Goal: Task Accomplishment & Management: Complete application form

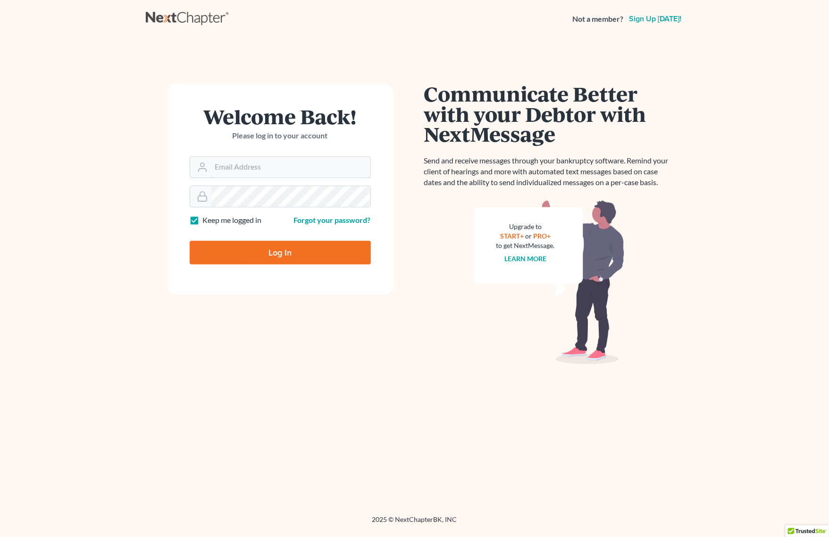
type input "[PERSON_NAME][EMAIL_ADDRESS][DOMAIN_NAME]"
drag, startPoint x: 299, startPoint y: 252, endPoint x: 314, endPoint y: 262, distance: 18.6
click at [298, 251] on input "Log In" at bounding box center [280, 253] width 181 height 24
type input "Thinking..."
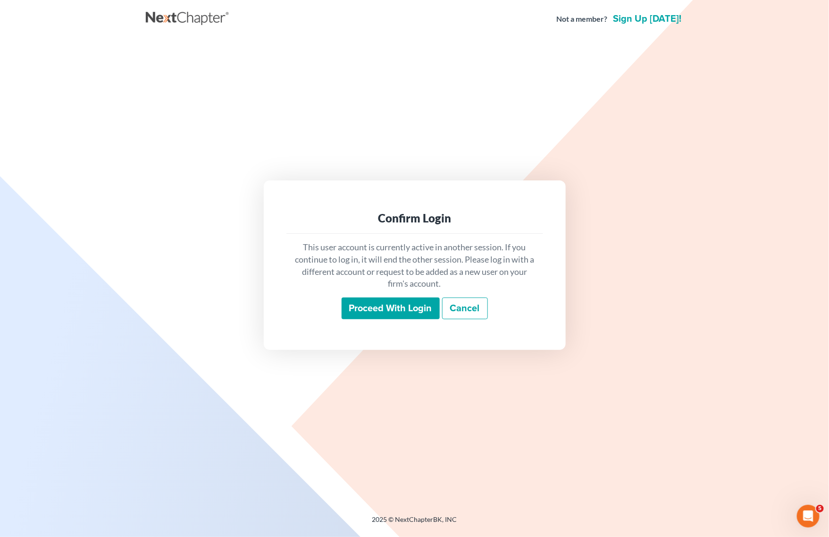
click at [378, 309] on input "Proceed with login" at bounding box center [391, 308] width 98 height 22
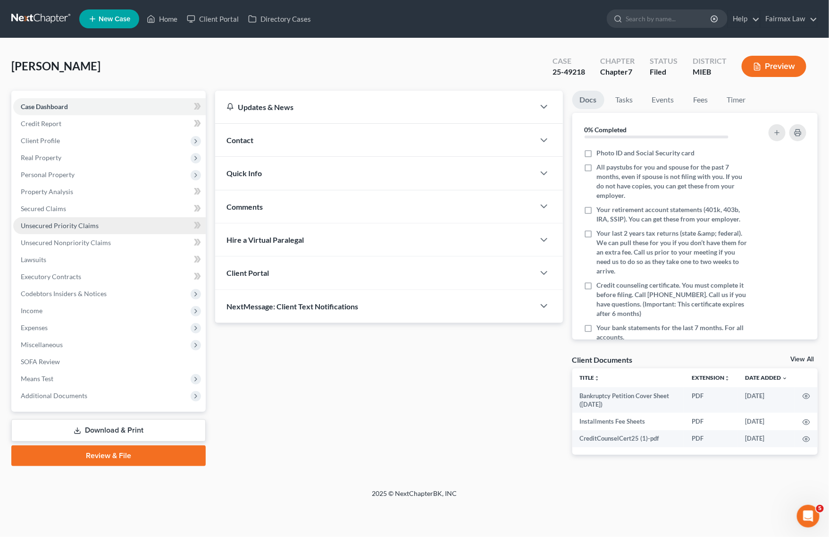
click at [117, 225] on link "Unsecured Priority Claims" at bounding box center [109, 225] width 193 height 17
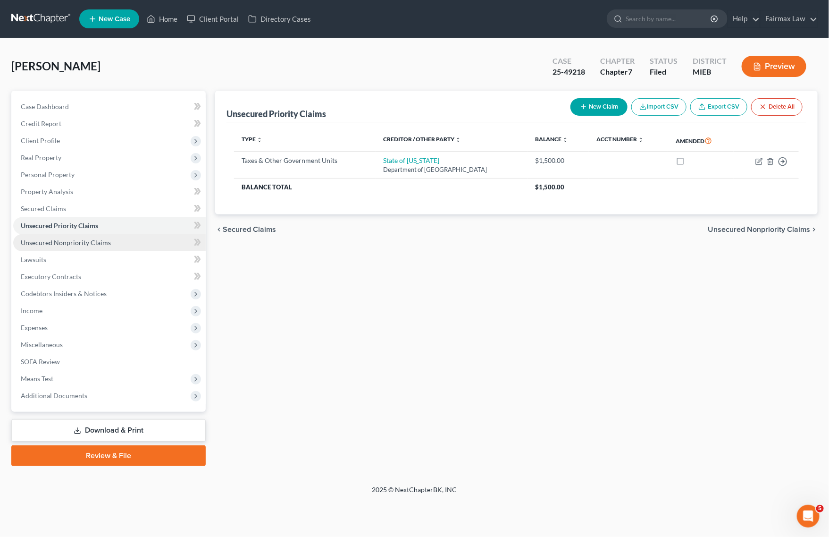
click at [116, 246] on link "Unsecured Nonpriority Claims" at bounding box center [109, 242] width 193 height 17
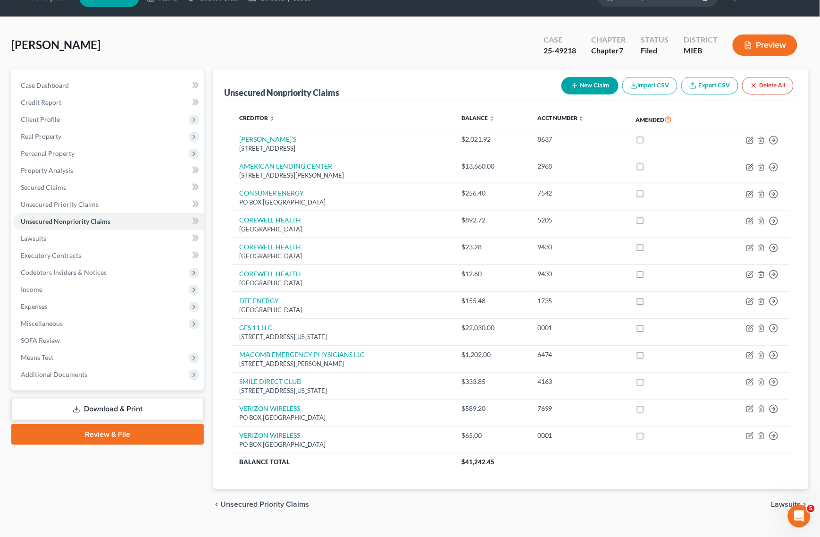
scroll to position [41, 0]
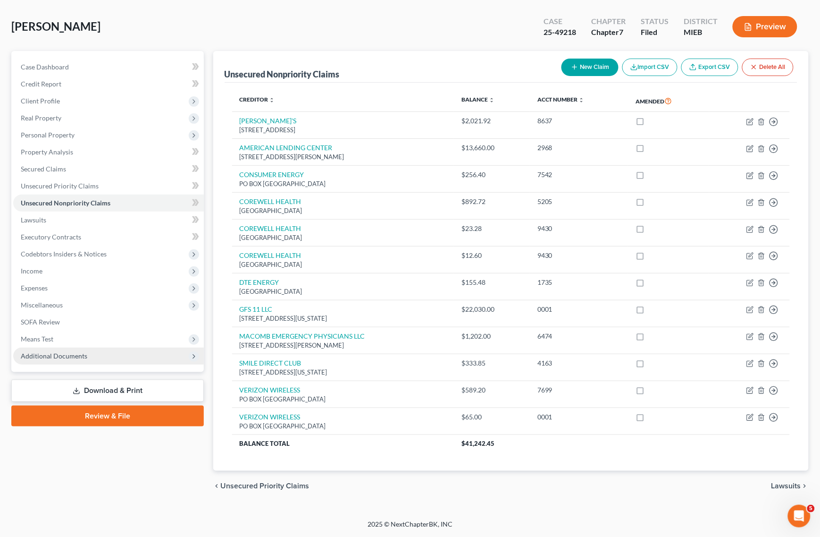
click at [96, 359] on span "Additional Documents" at bounding box center [108, 355] width 191 height 17
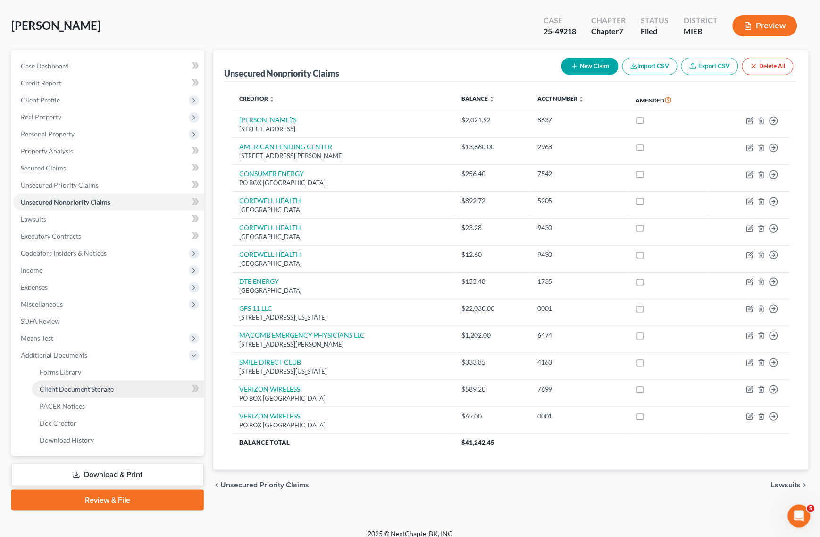
click at [108, 380] on link "Client Document Storage" at bounding box center [118, 388] width 172 height 17
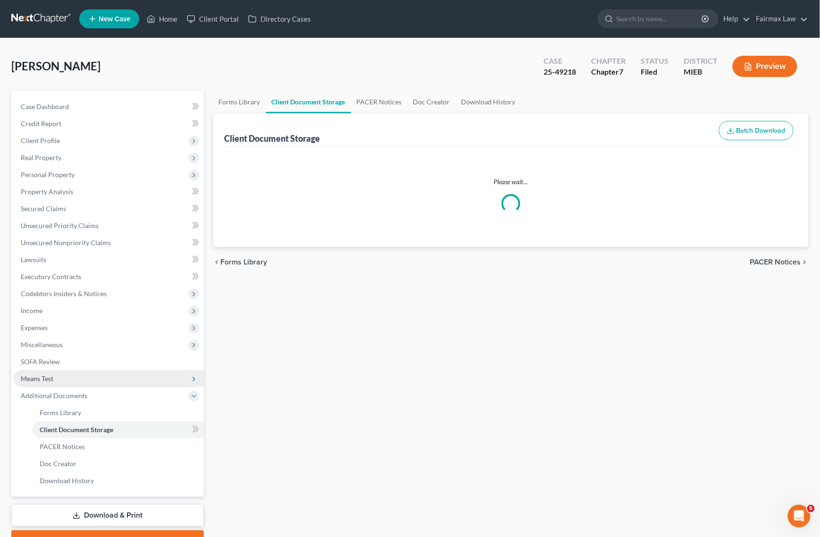
select select "7"
select select "32"
select select "6"
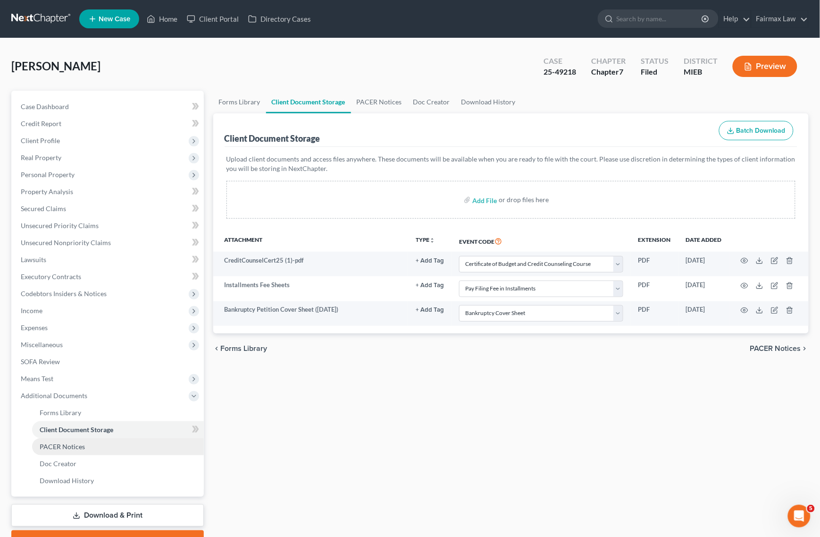
click at [102, 441] on link "PACER Notices" at bounding box center [118, 446] width 172 height 17
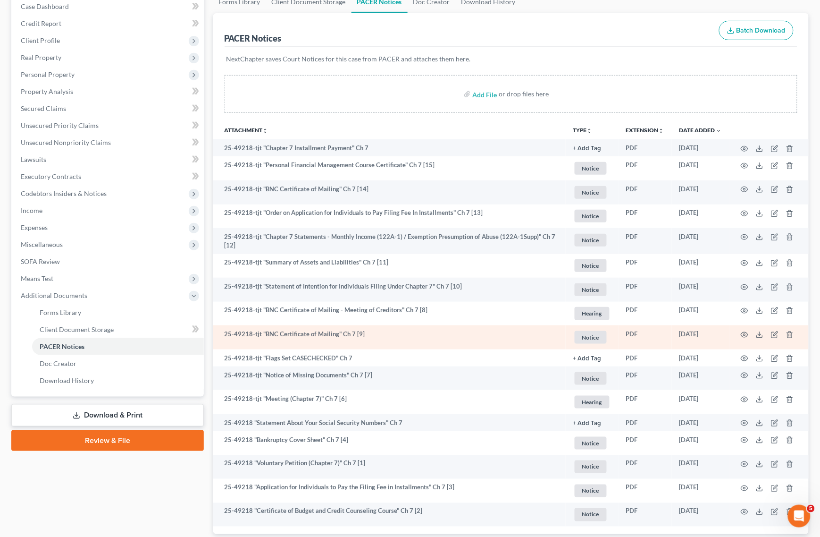
scroll to position [163, 0]
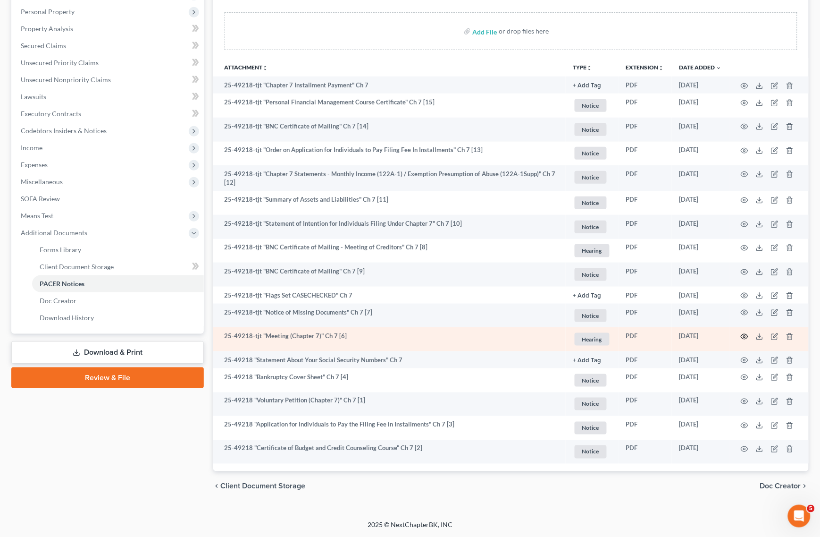
drag, startPoint x: 742, startPoint y: 337, endPoint x: 737, endPoint y: 340, distance: 6.4
click at [737, 340] on td at bounding box center [769, 339] width 79 height 24
click at [744, 337] on icon "button" at bounding box center [745, 337] width 8 height 8
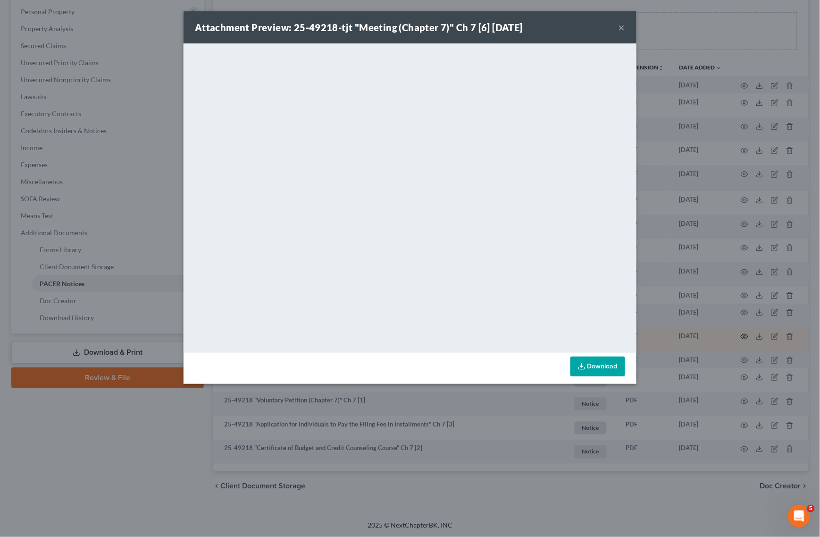
scroll to position [161, 0]
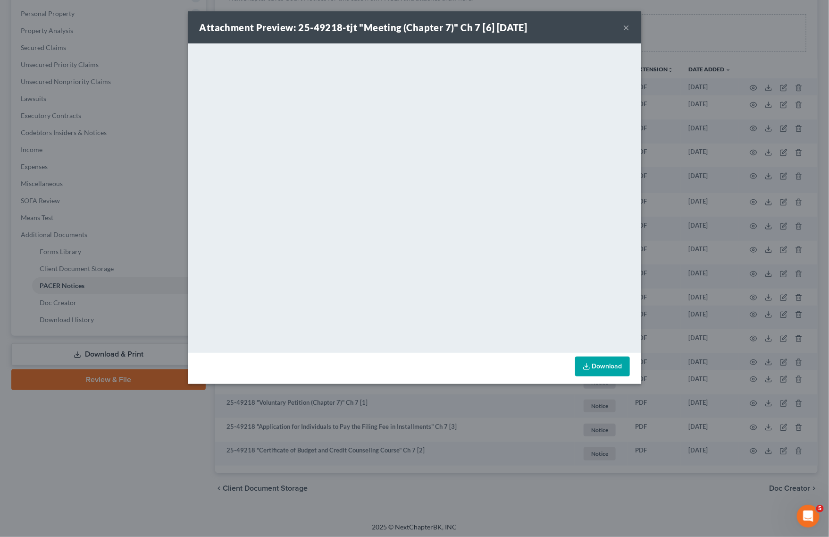
click at [97, 190] on div "Attachment Preview: 25-49218-tjt "Meeting (Chapter 7)" Ch 7 [6] 09/12/2025 × <o…" at bounding box center [414, 268] width 829 height 537
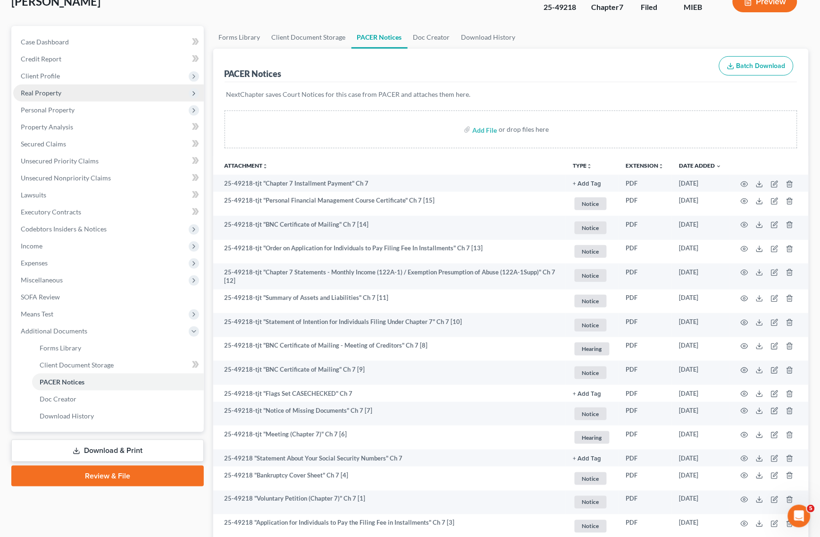
scroll to position [0, 0]
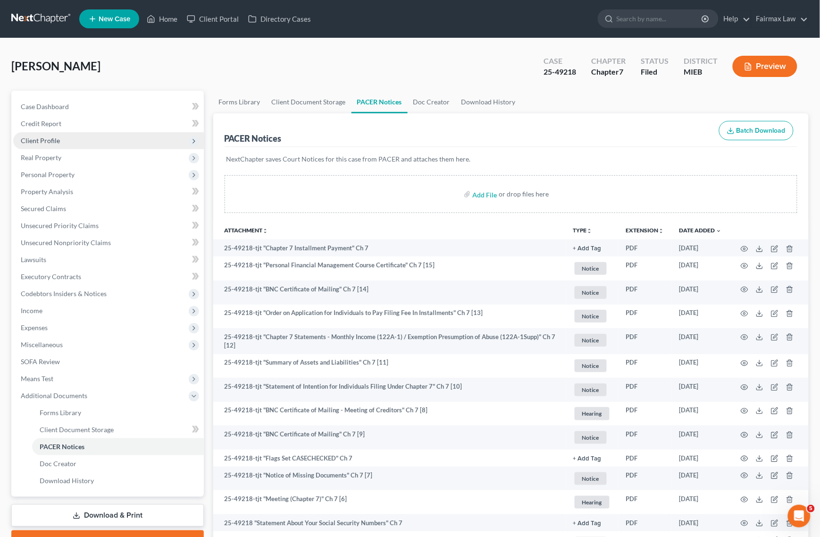
click at [86, 133] on span "Client Profile" at bounding box center [108, 140] width 191 height 17
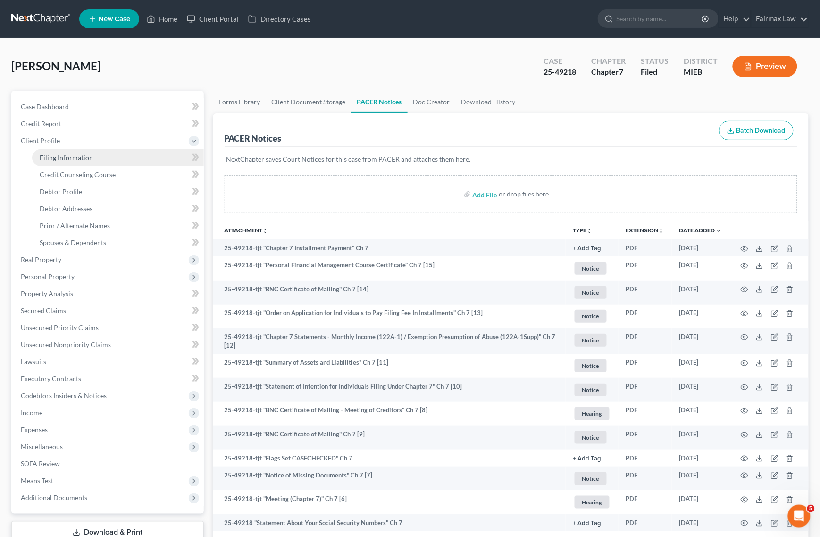
click at [76, 154] on span "Filing Information" at bounding box center [66, 157] width 53 height 8
select select "1"
select select "0"
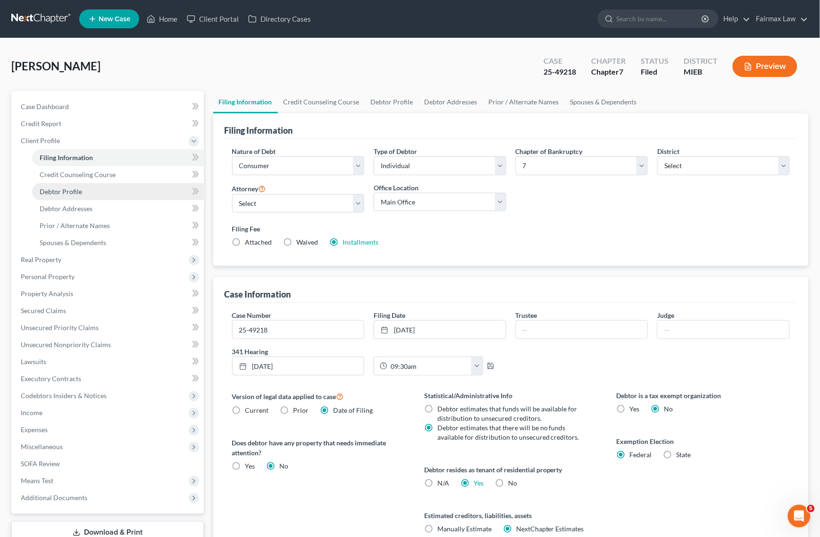
click at [77, 183] on link "Debtor Profile" at bounding box center [118, 191] width 172 height 17
select select "0"
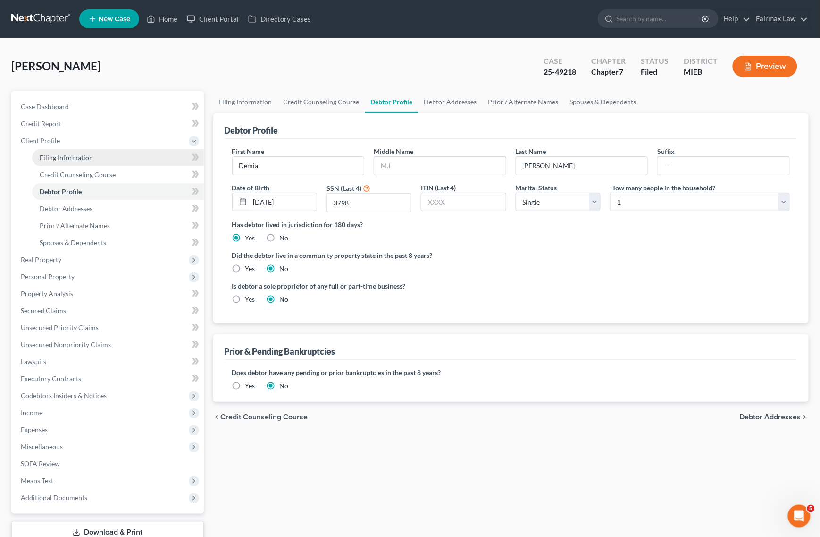
click at [111, 159] on link "Filing Information" at bounding box center [118, 157] width 172 height 17
select select "1"
select select "0"
select select "40"
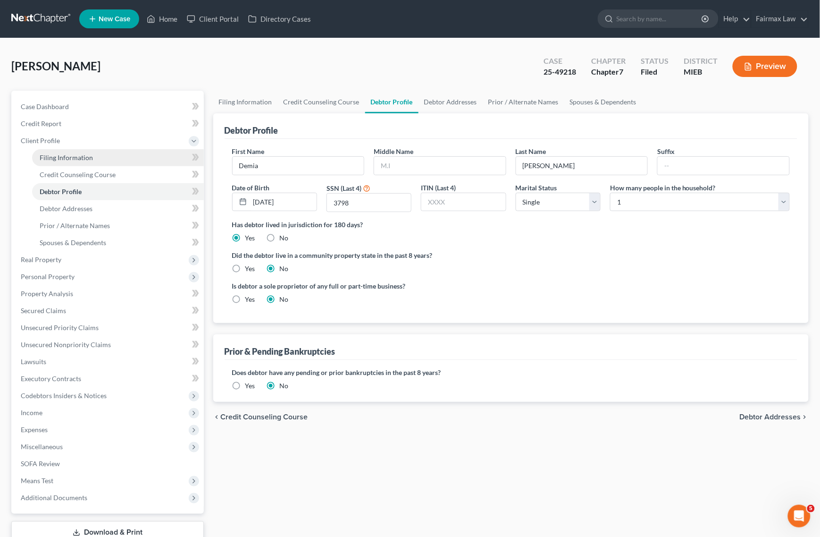
select select "0"
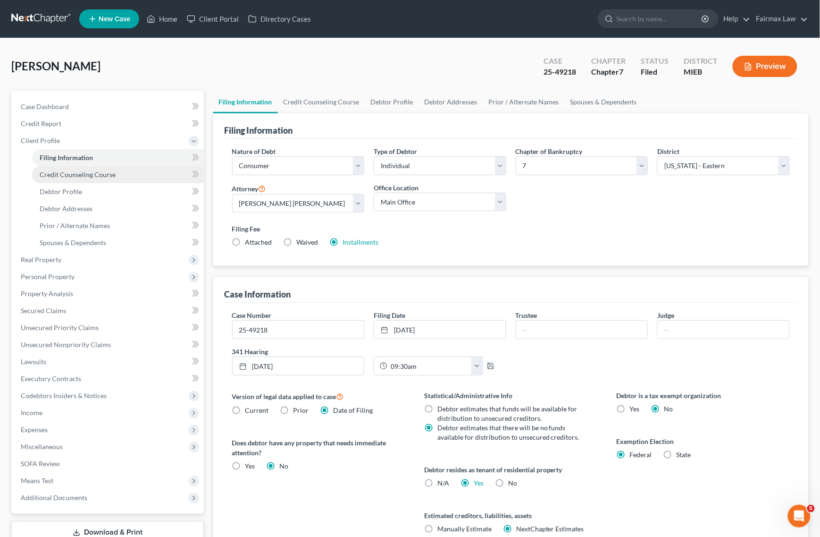
click at [88, 171] on span "Credit Counseling Course" at bounding box center [78, 174] width 76 height 8
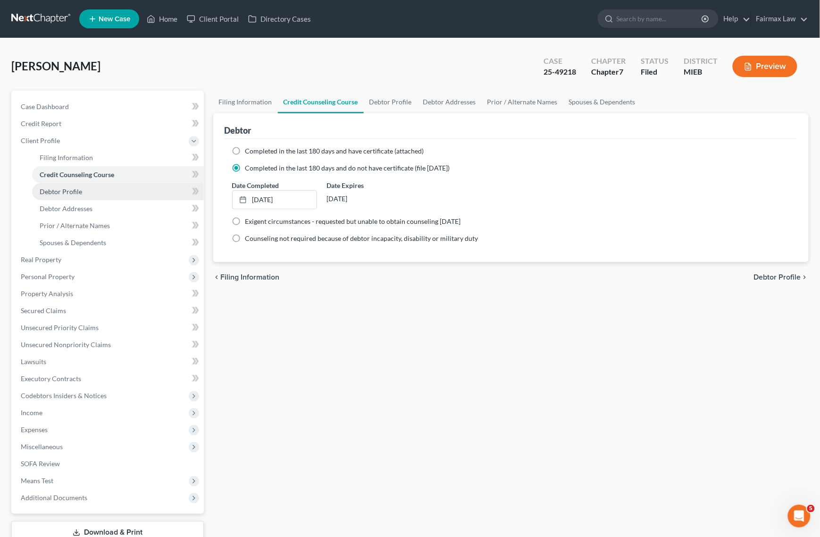
click at [93, 197] on link "Debtor Profile" at bounding box center [118, 191] width 172 height 17
select select "0"
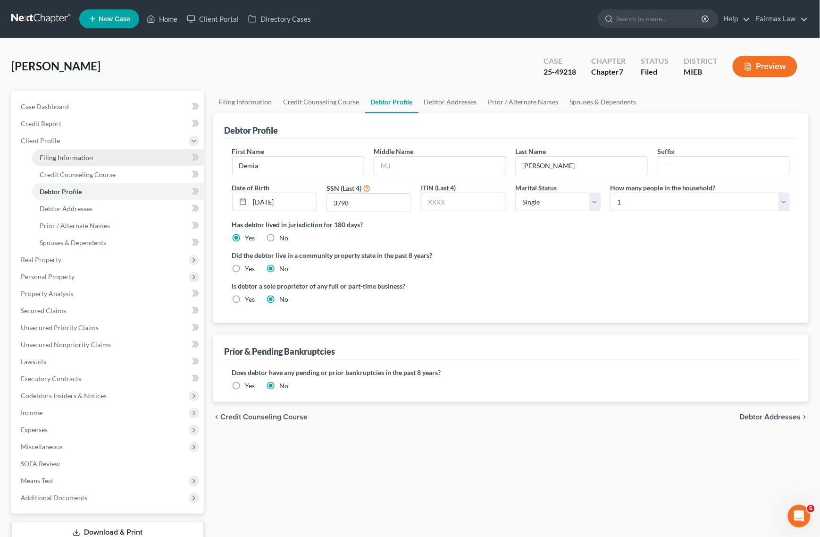
click at [109, 152] on link "Filing Information" at bounding box center [118, 157] width 172 height 17
select select "1"
select select "0"
select select "40"
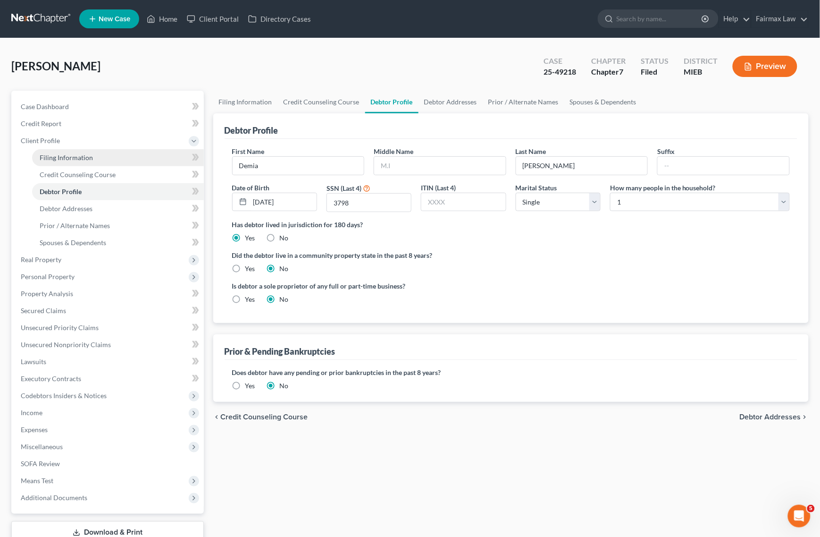
select select "0"
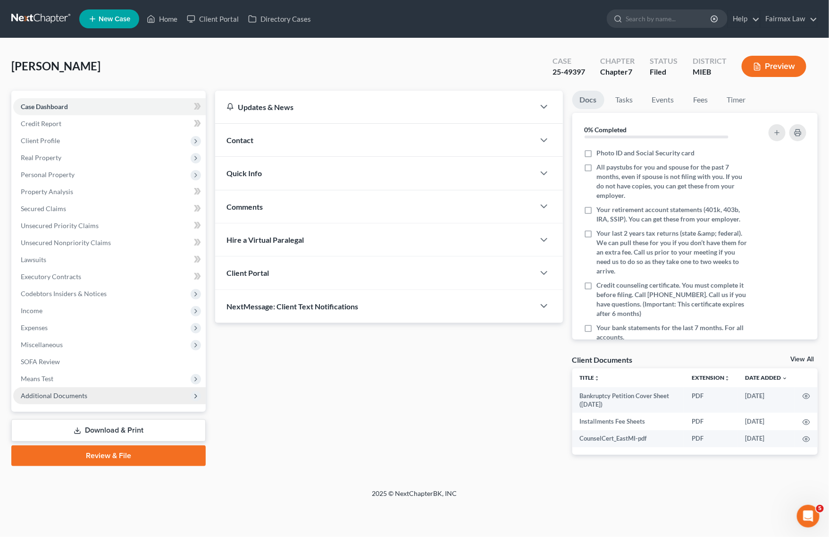
click at [98, 399] on span "Additional Documents" at bounding box center [109, 395] width 193 height 17
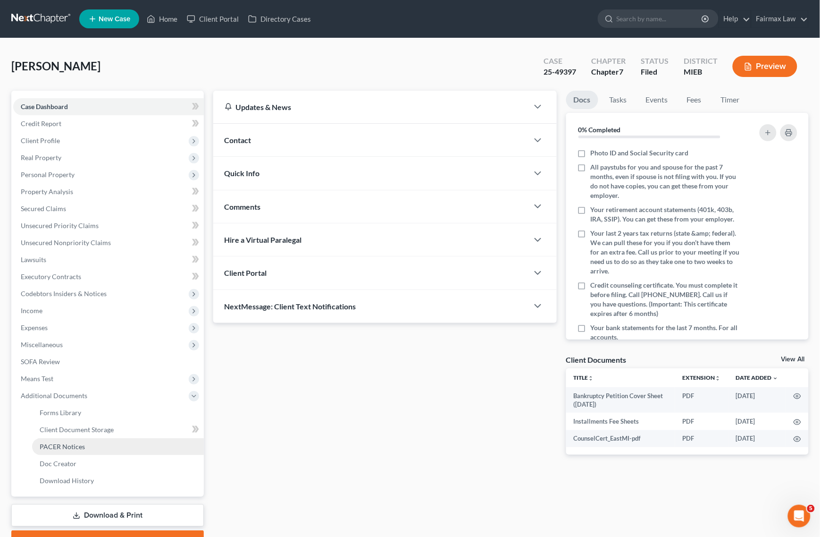
click at [88, 446] on link "PACER Notices" at bounding box center [118, 446] width 172 height 17
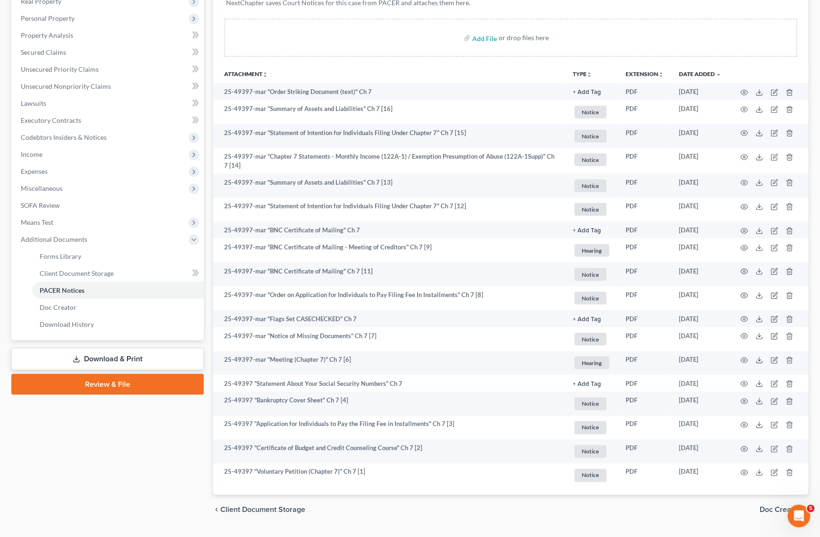
scroll to position [180, 0]
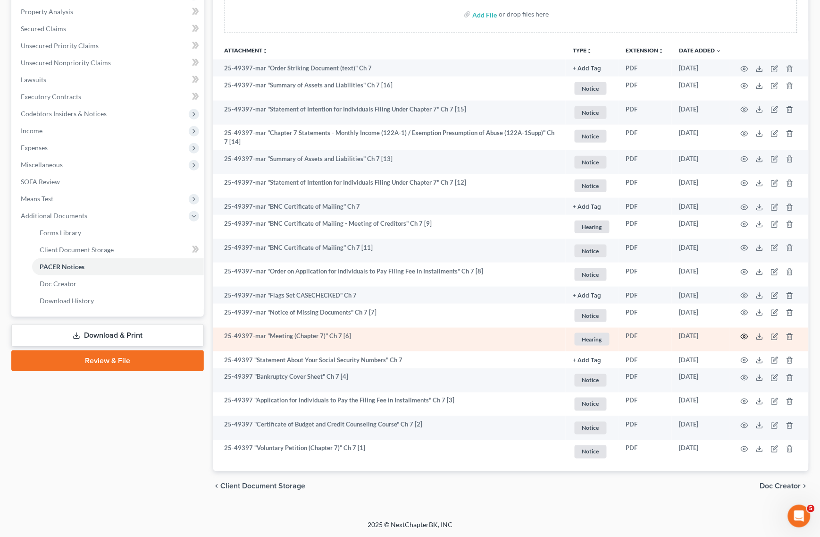
click at [741, 336] on td at bounding box center [769, 340] width 79 height 24
click at [742, 336] on icon "button" at bounding box center [745, 337] width 8 height 8
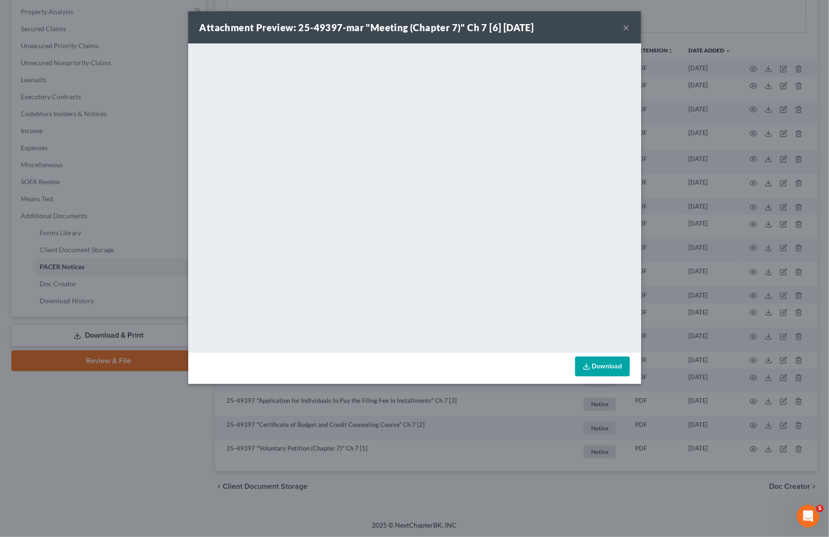
click at [118, 88] on div "Attachment Preview: 25-49397-mar "Meeting (Chapter 7)" Ch 7 [6] 09/18/2025 × <o…" at bounding box center [414, 268] width 829 height 537
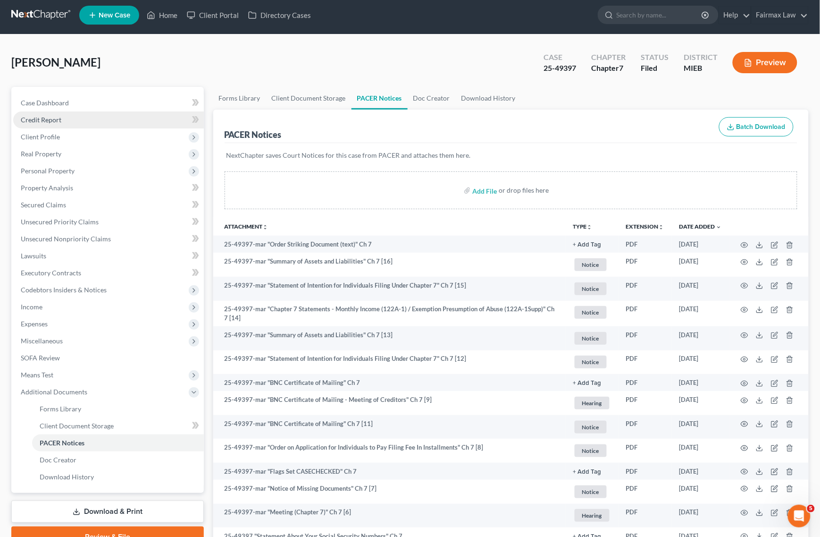
scroll to position [0, 0]
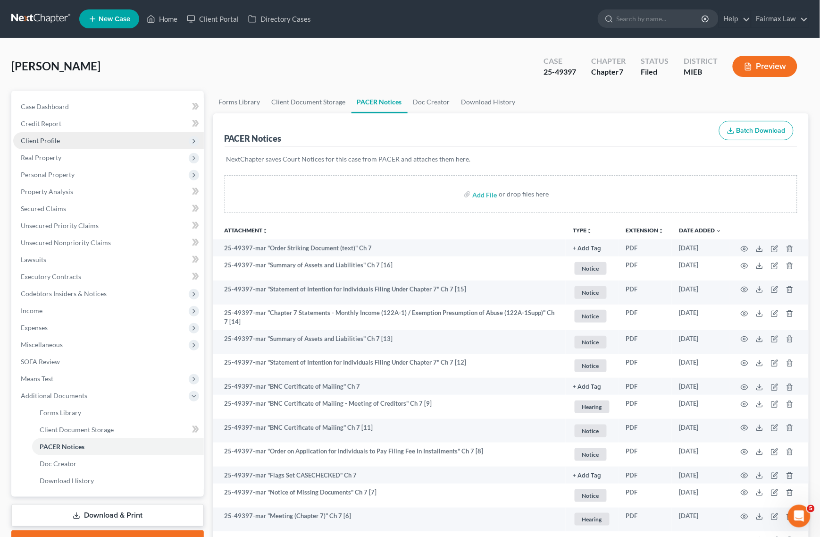
click at [76, 138] on span "Client Profile" at bounding box center [108, 140] width 191 height 17
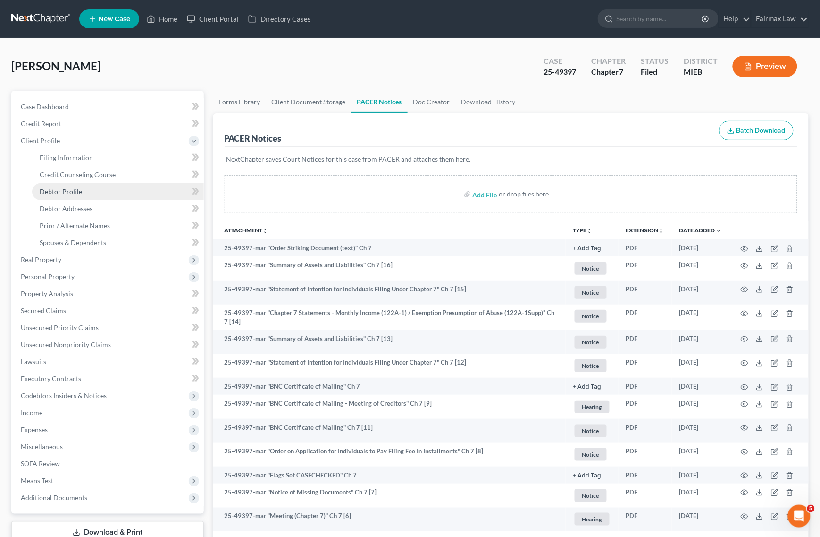
click at [64, 190] on span "Debtor Profile" at bounding box center [61, 191] width 42 height 8
select select "0"
select select "8"
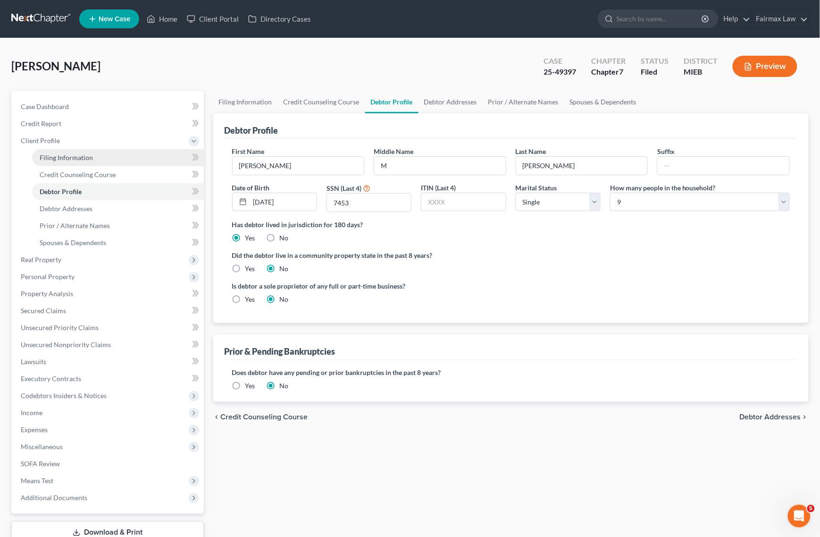
click at [77, 159] on span "Filing Information" at bounding box center [66, 157] width 53 height 8
select select "1"
select select "0"
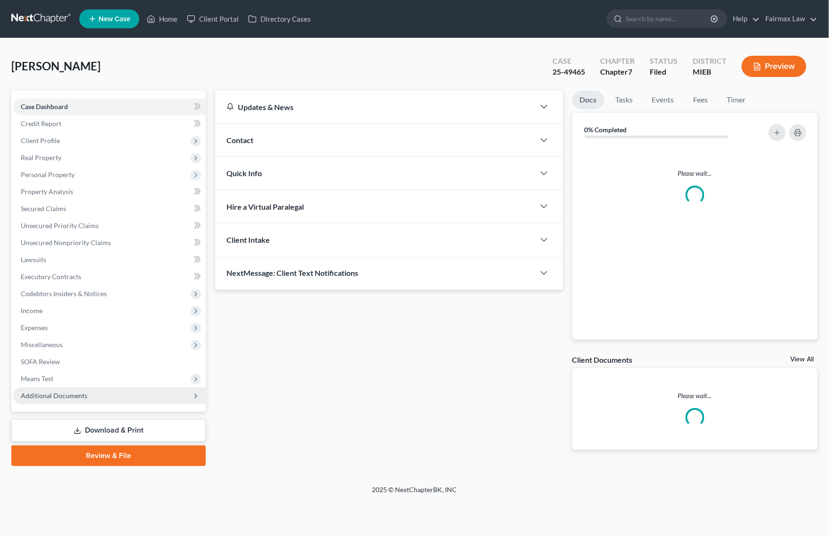
click at [77, 389] on span "Additional Documents" at bounding box center [109, 395] width 193 height 17
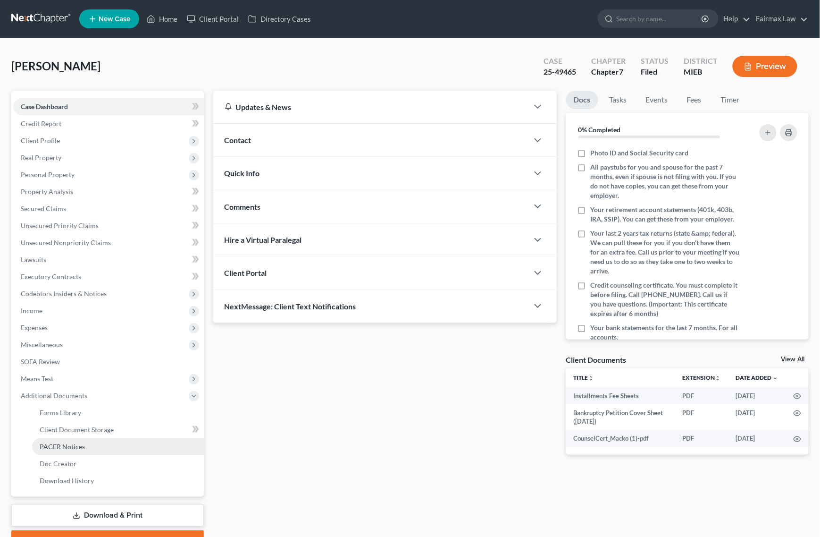
click at [91, 449] on link "PACER Notices" at bounding box center [118, 446] width 172 height 17
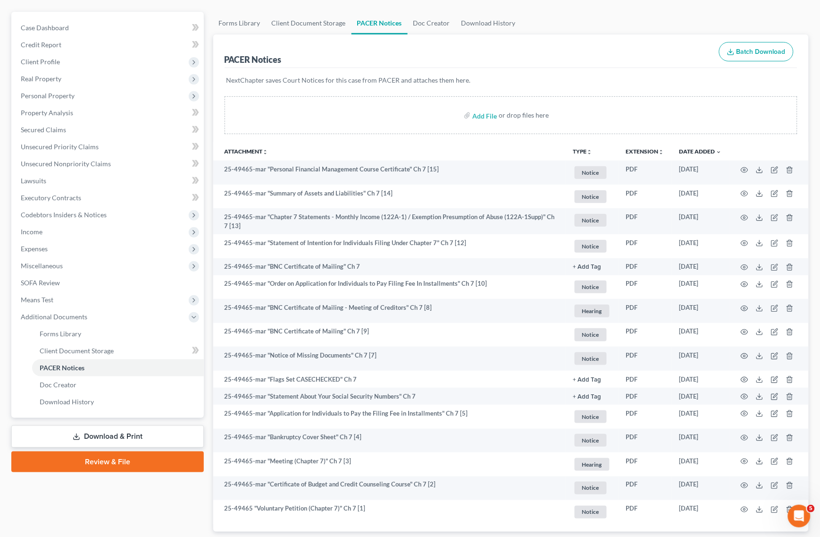
scroll to position [108, 0]
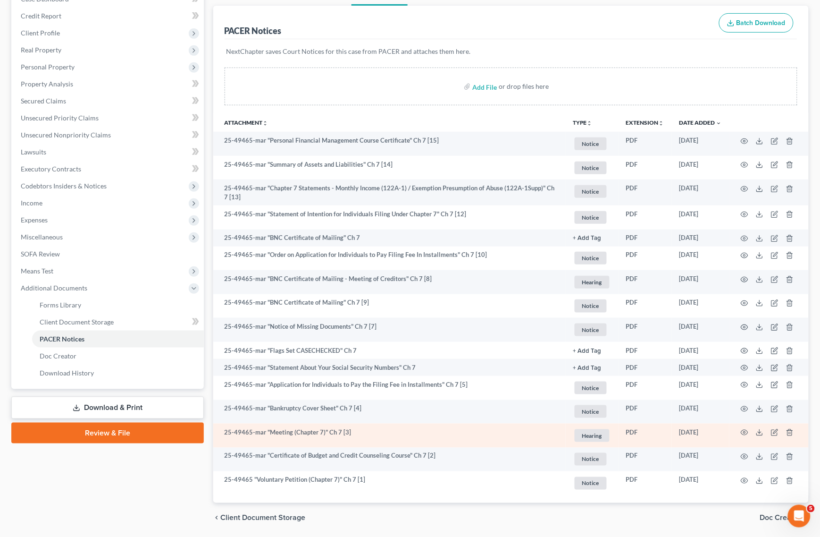
click at [739, 432] on td at bounding box center [769, 435] width 79 height 24
click at [743, 432] on icon "button" at bounding box center [745, 433] width 8 height 8
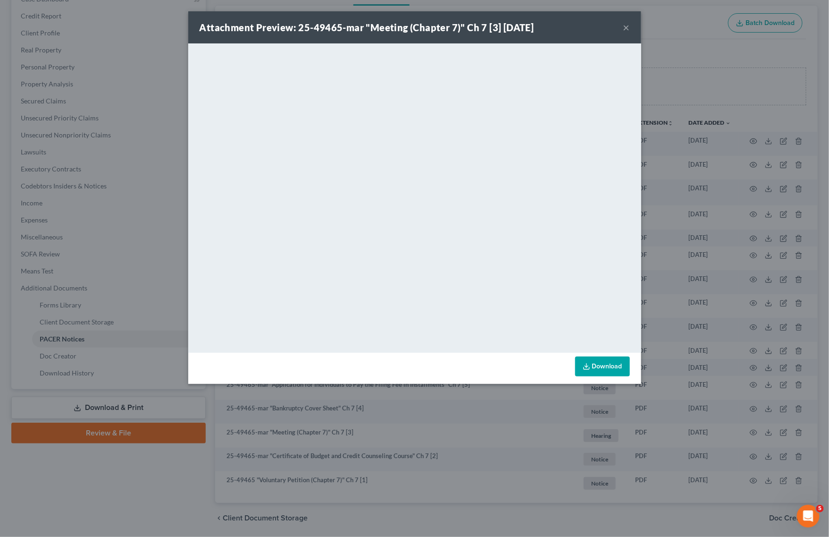
click at [704, 32] on div "Attachment Preview: 25-49465-mar "Meeting (Chapter 7)" Ch 7 [3] 09/19/2025 × <o…" at bounding box center [414, 268] width 829 height 537
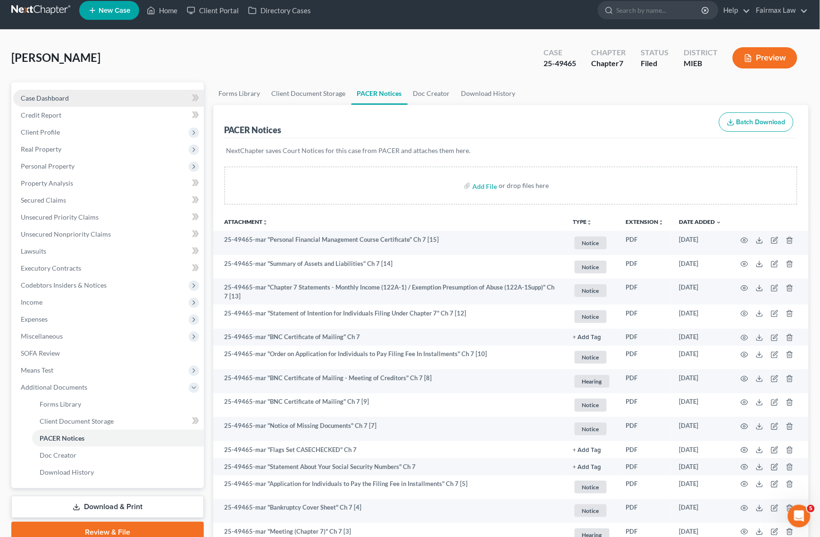
scroll to position [0, 0]
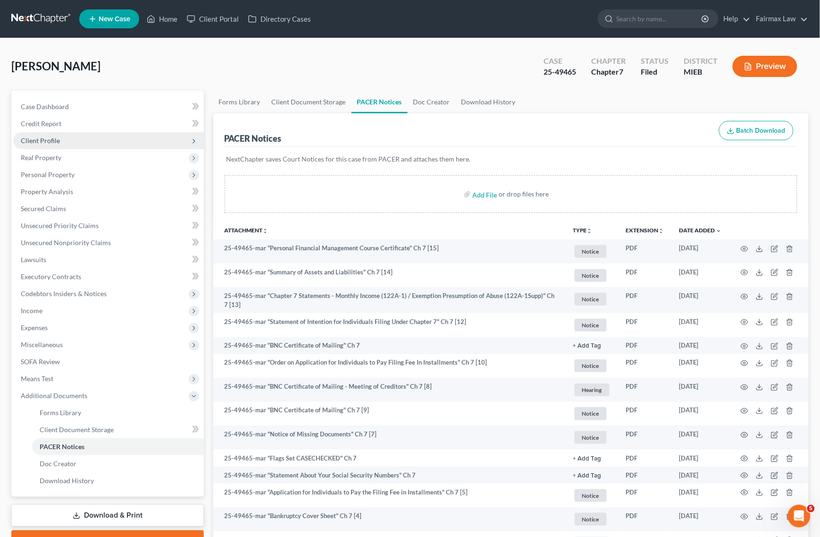
click at [63, 139] on span "Client Profile" at bounding box center [108, 140] width 191 height 17
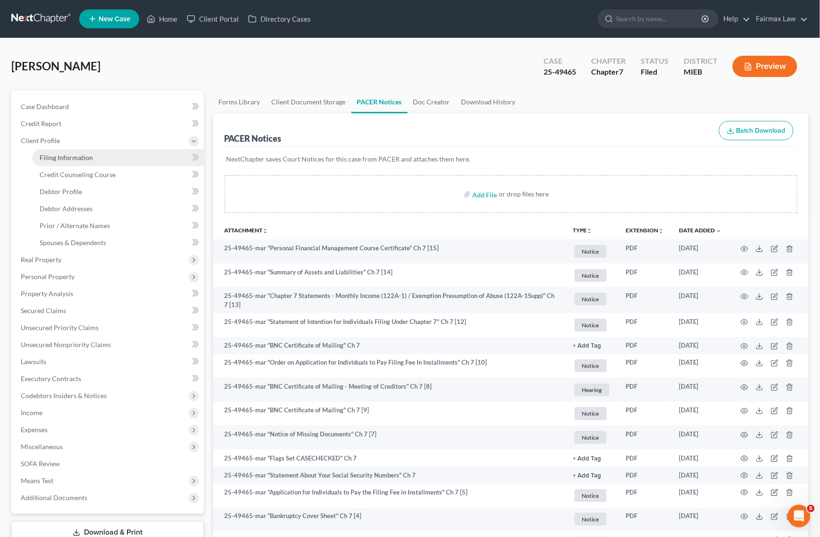
click at [70, 157] on span "Filing Information" at bounding box center [66, 157] width 53 height 8
select select "1"
select select "0"
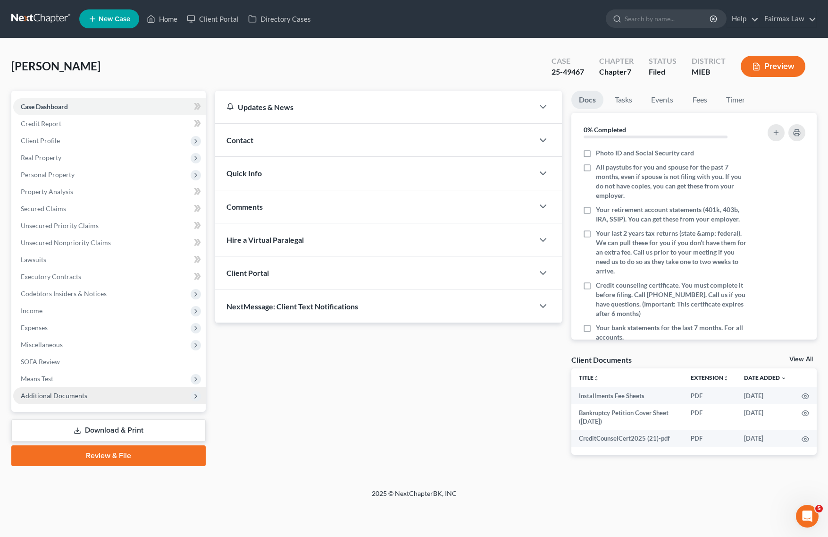
click at [81, 390] on span "Additional Documents" at bounding box center [109, 395] width 193 height 17
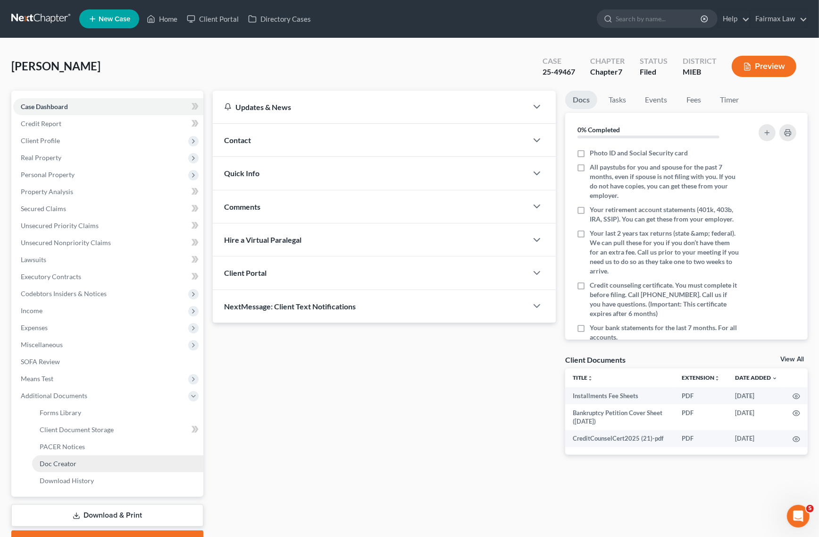
click at [72, 461] on span "Doc Creator" at bounding box center [58, 463] width 37 height 8
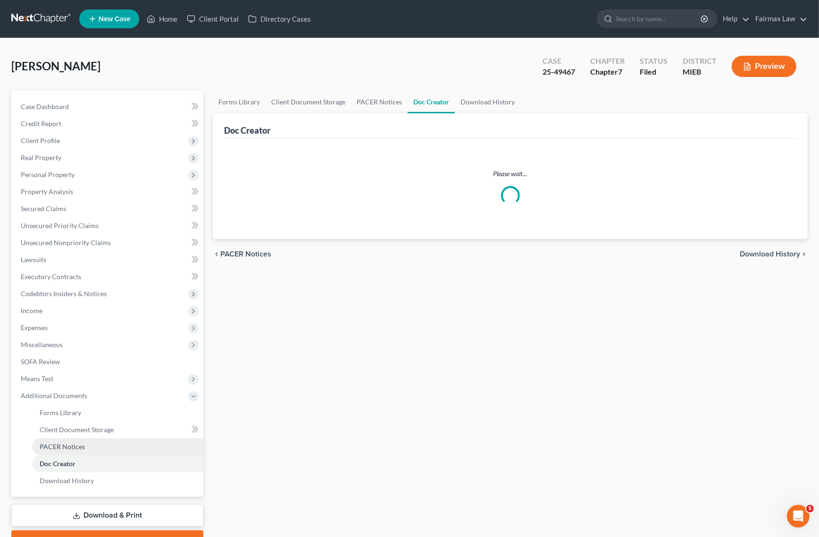
click at [88, 449] on link "PACER Notices" at bounding box center [117, 446] width 171 height 17
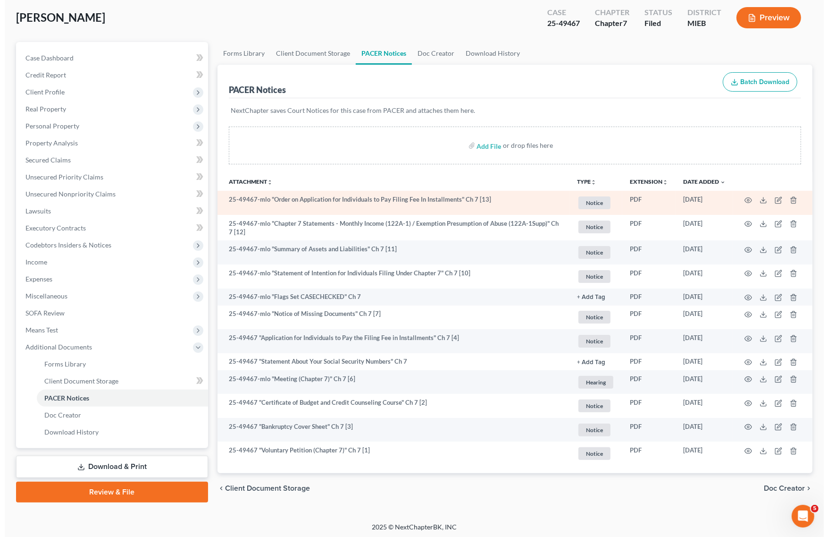
scroll to position [50, 0]
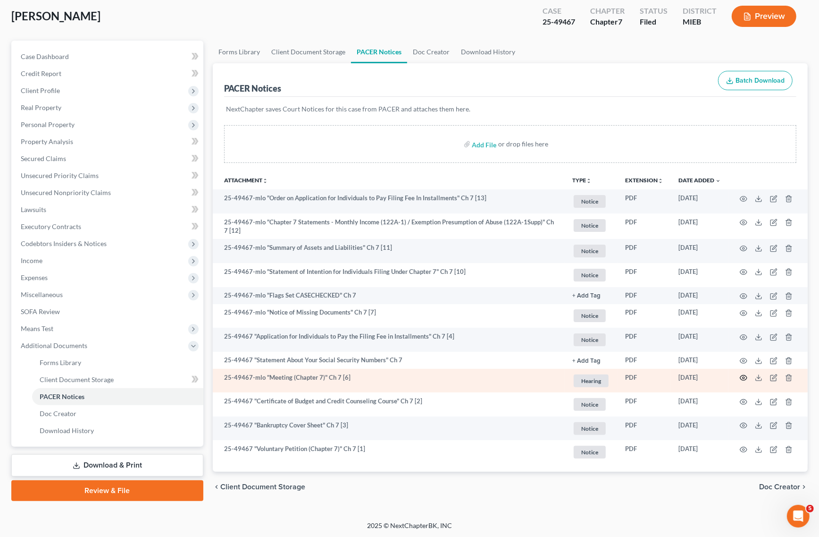
click at [746, 374] on icon "button" at bounding box center [744, 378] width 8 height 8
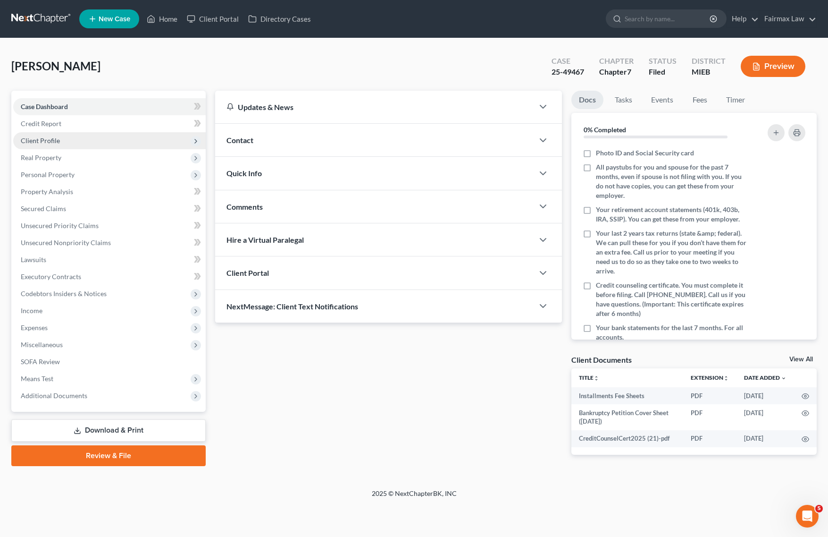
click at [53, 137] on span "Client Profile" at bounding box center [40, 140] width 39 height 8
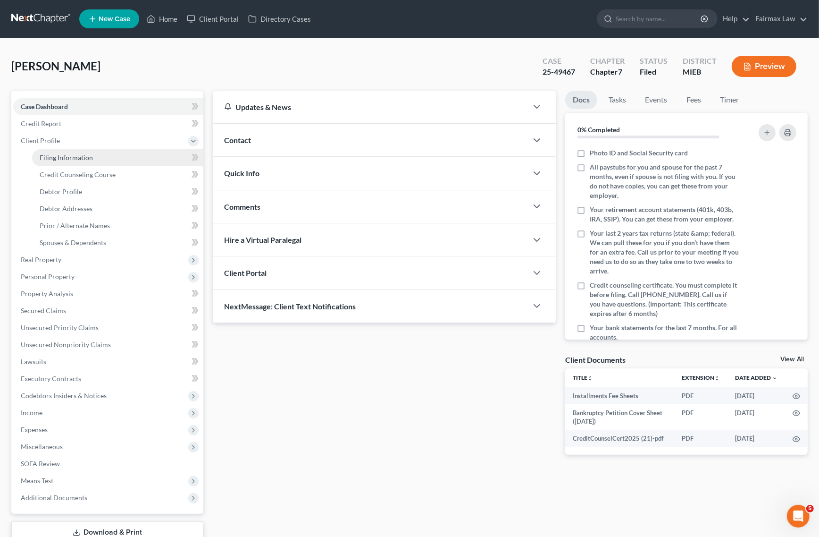
click at [58, 153] on span "Filing Information" at bounding box center [66, 157] width 53 height 8
select select "1"
select select "0"
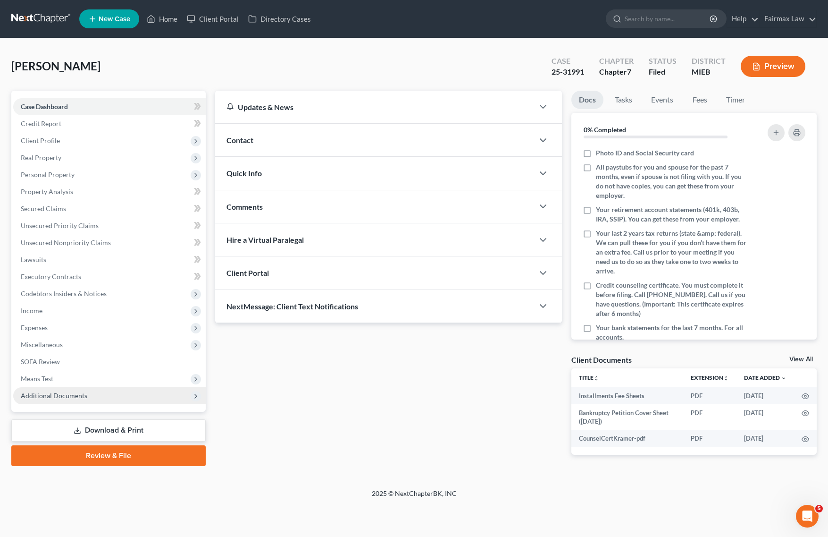
click at [140, 395] on span "Additional Documents" at bounding box center [109, 395] width 193 height 17
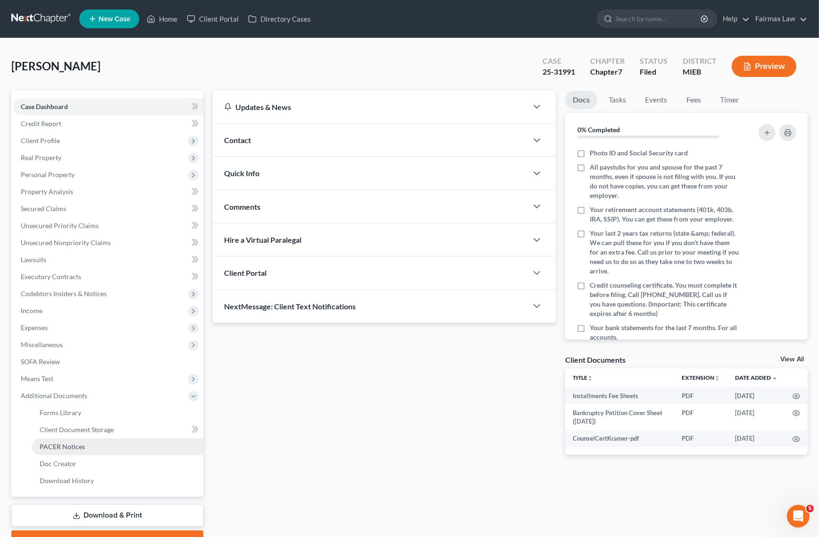
click at [101, 444] on link "PACER Notices" at bounding box center [117, 446] width 171 height 17
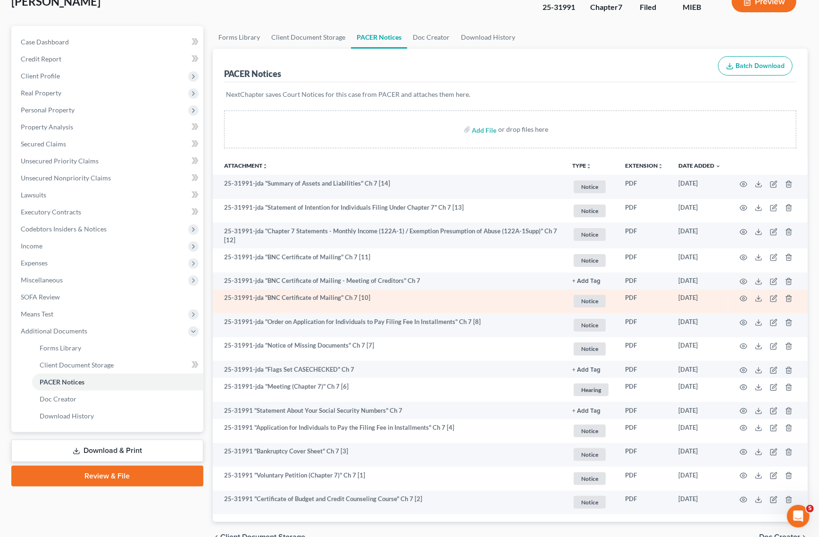
scroll to position [115, 0]
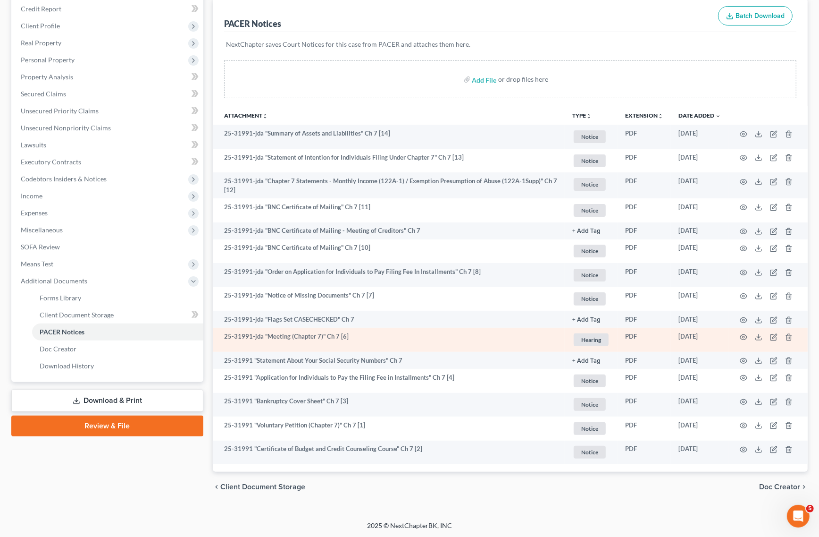
click at [752, 329] on td at bounding box center [768, 340] width 79 height 24
click at [747, 333] on icon "button" at bounding box center [744, 337] width 8 height 8
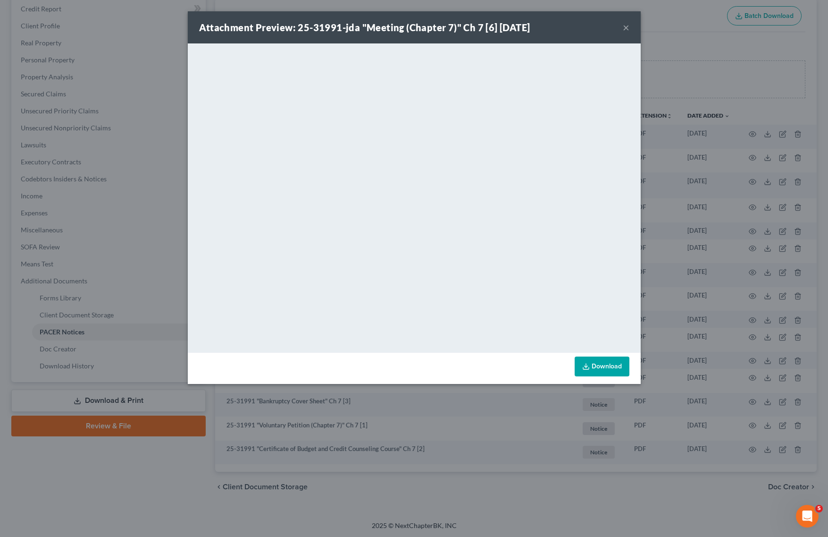
click at [466, 405] on div "Attachment Preview: 25-31991-jda "Meeting (Chapter 7)" Ch 7 [6] [DATE] × <objec…" at bounding box center [414, 268] width 828 height 537
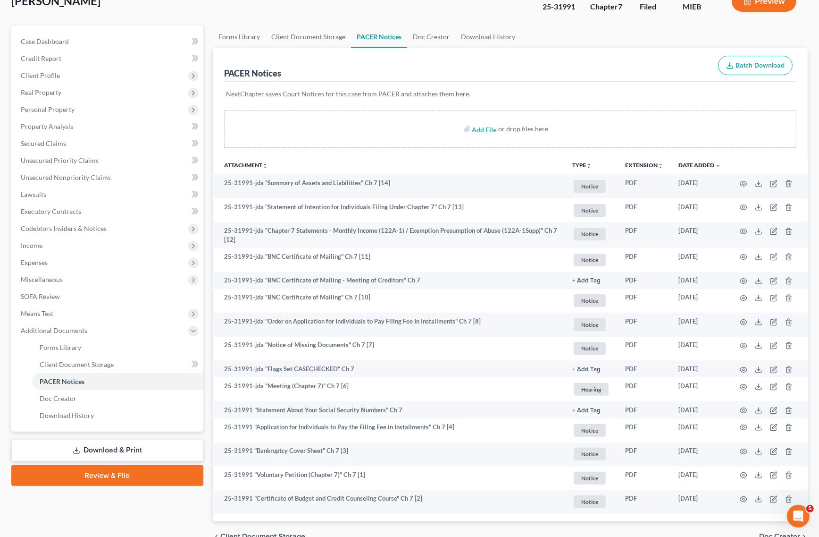
scroll to position [0, 0]
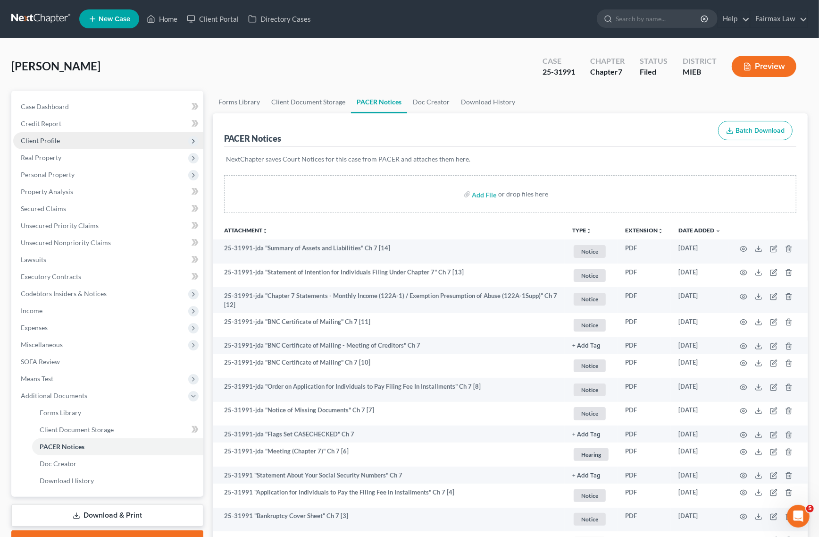
click at [90, 135] on span "Client Profile" at bounding box center [108, 140] width 190 height 17
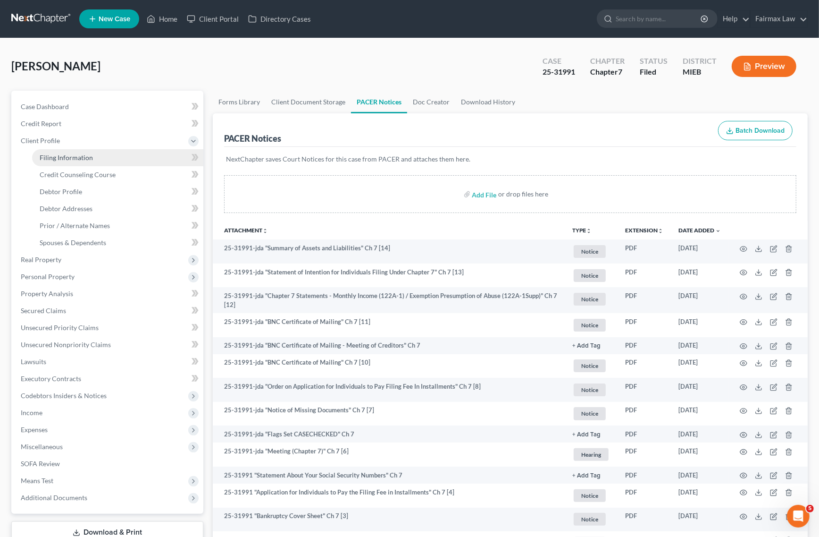
click at [79, 153] on span "Filing Information" at bounding box center [66, 157] width 53 height 8
select select "1"
select select "0"
